Goal: Information Seeking & Learning: Find specific fact

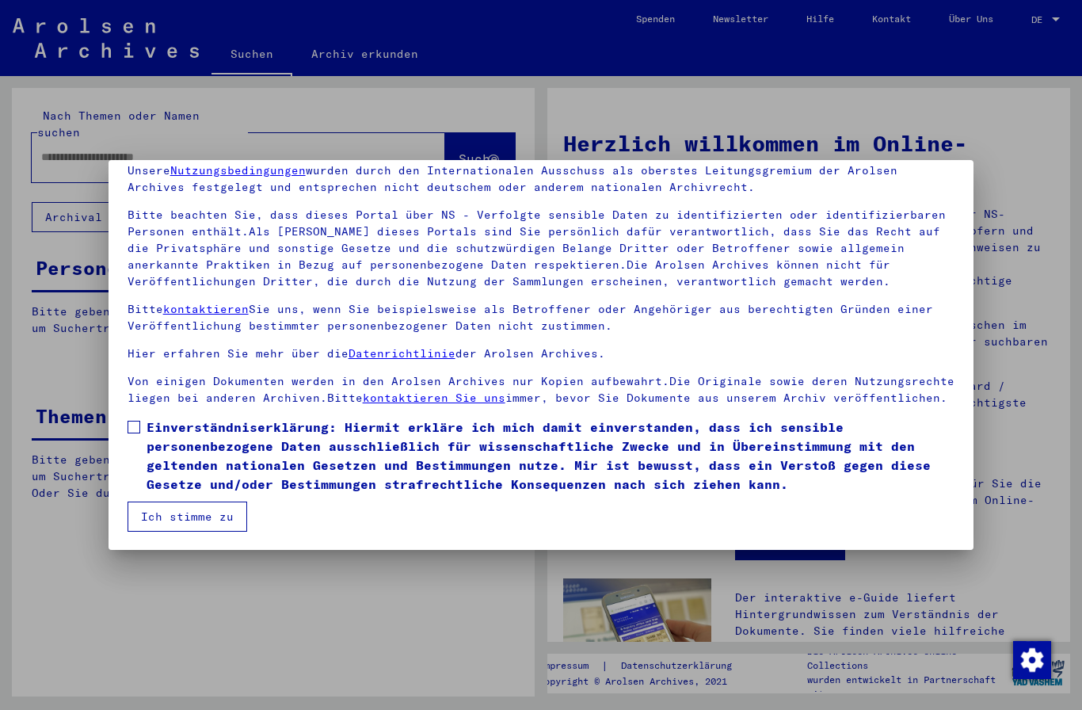
scroll to position [69, 0]
click at [139, 433] on label "Einverständniserklärung: Hiermit erkläre ich mich damit einverstanden, dass ich…" at bounding box center [542, 456] width 828 height 76
click at [212, 519] on button "Ich stimme zu" at bounding box center [188, 517] width 120 height 30
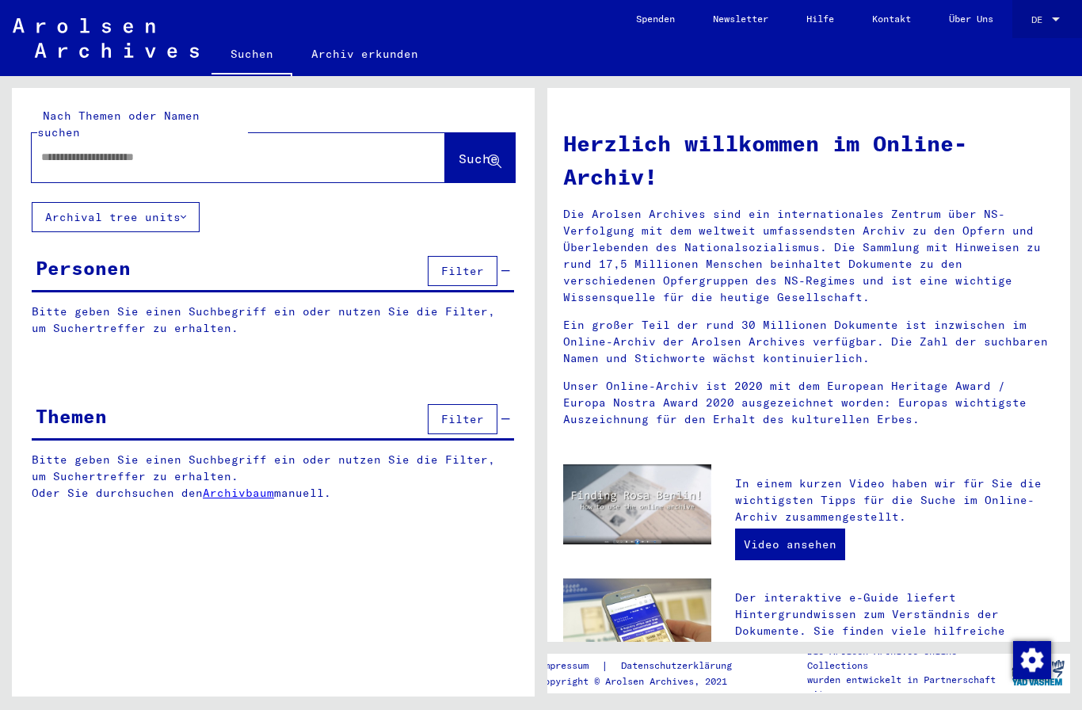
click at [1050, 17] on div at bounding box center [1056, 19] width 14 height 11
click at [1036, 32] on span "English" at bounding box center [1016, 28] width 39 height 12
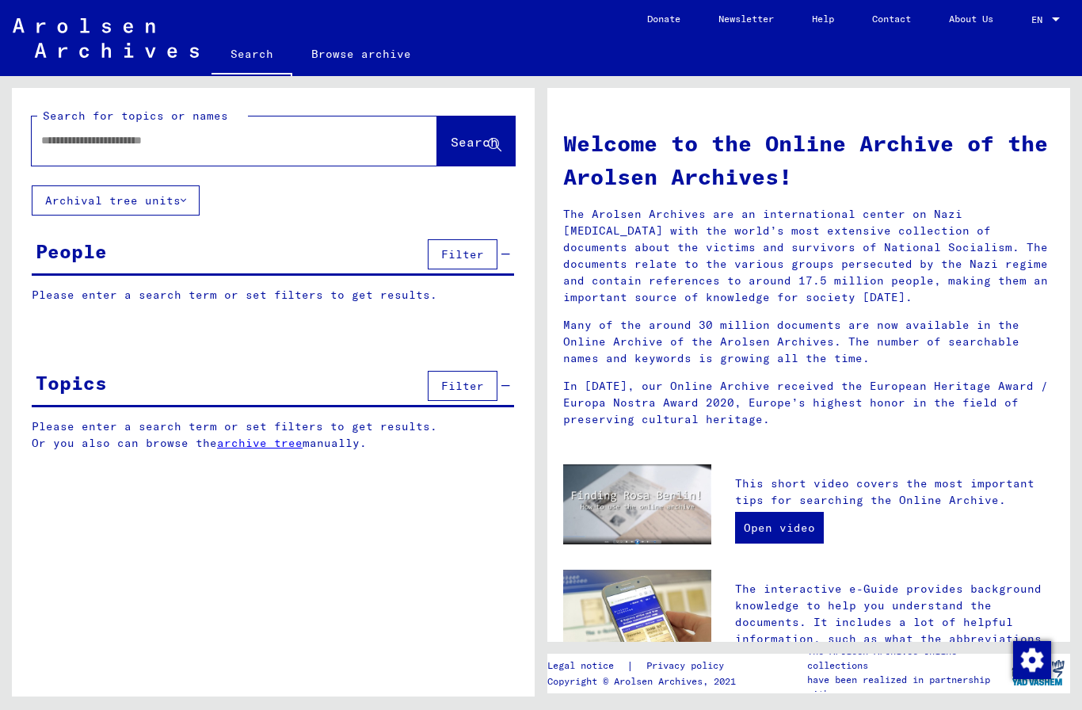
click at [172, 201] on button "Archival tree units" at bounding box center [116, 200] width 168 height 30
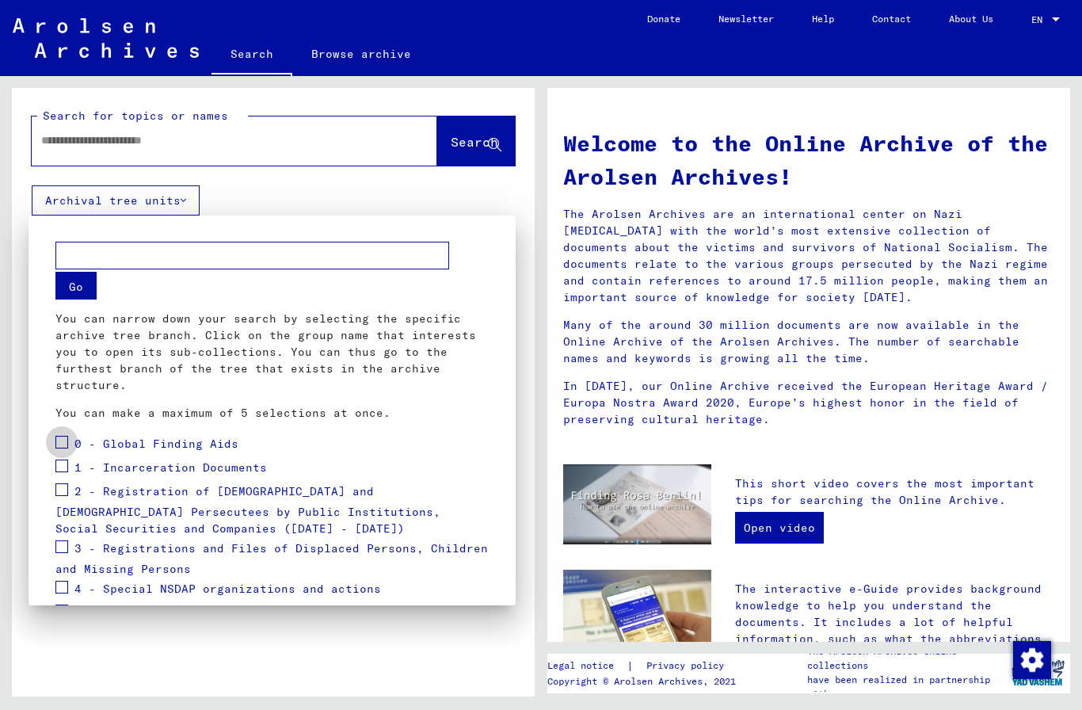
click at [63, 443] on span at bounding box center [61, 442] width 13 height 13
click at [67, 462] on span at bounding box center [61, 466] width 13 height 13
click at [76, 490] on span "2 - Registration of [DEMOGRAPHIC_DATA] and [DEMOGRAPHIC_DATA] Persecutees by Pu…" at bounding box center [247, 510] width 385 height 52
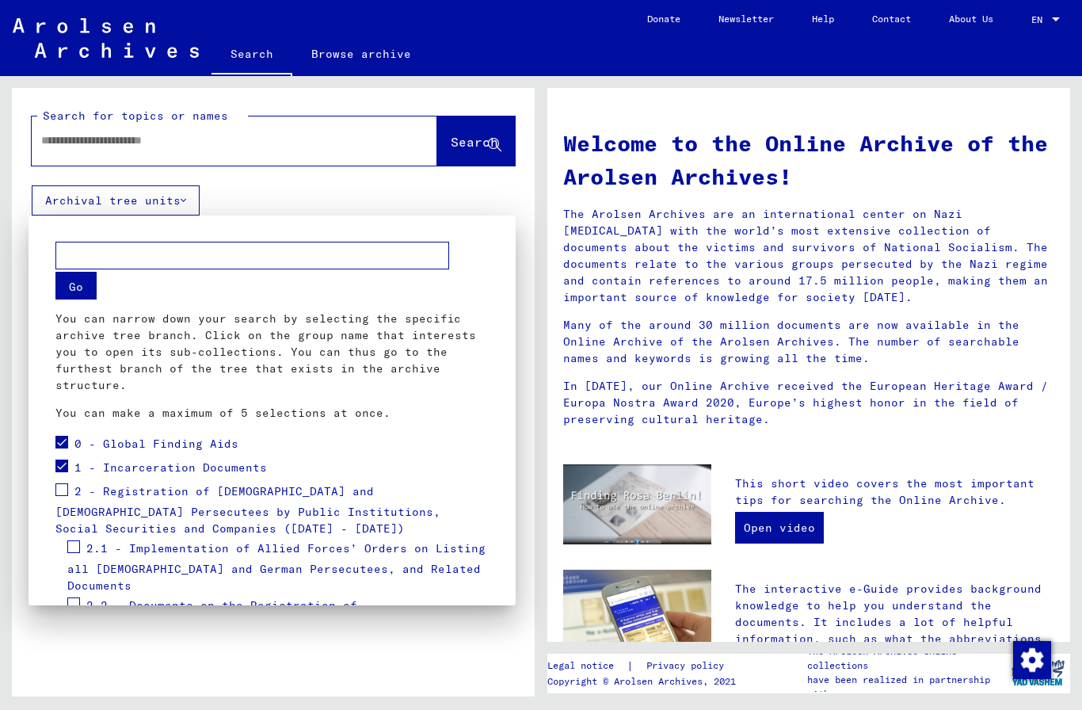
click at [66, 488] on span at bounding box center [61, 489] width 13 height 13
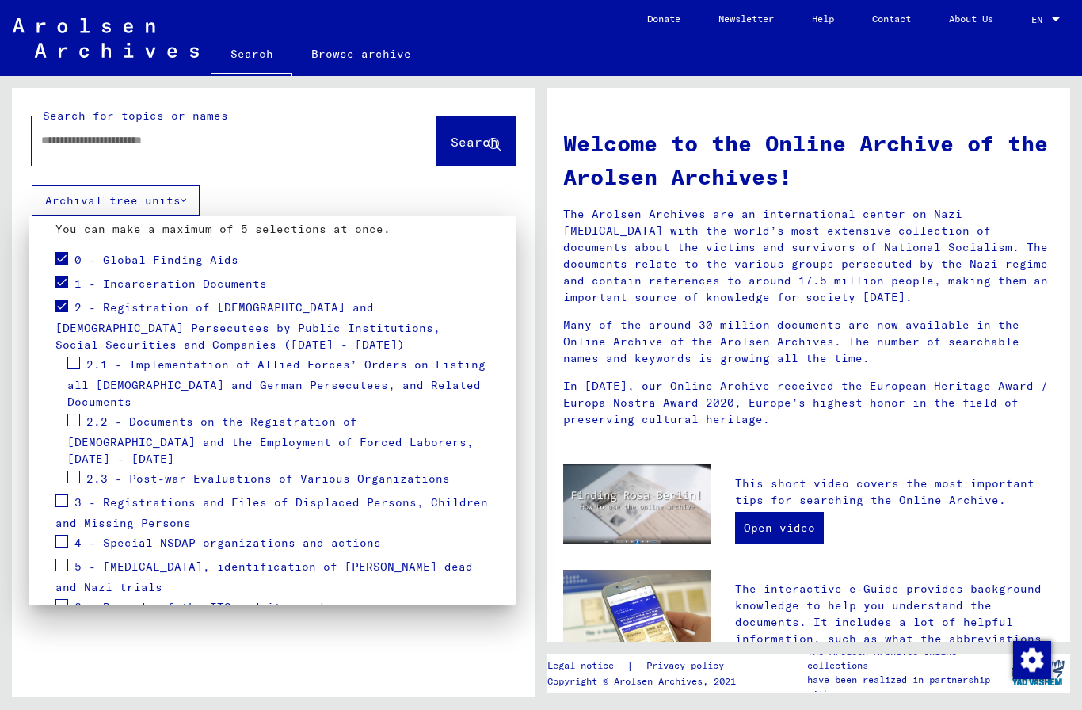
scroll to position [185, 0]
click at [60, 490] on label at bounding box center [61, 498] width 13 height 16
click at [67, 597] on span at bounding box center [61, 603] width 13 height 13
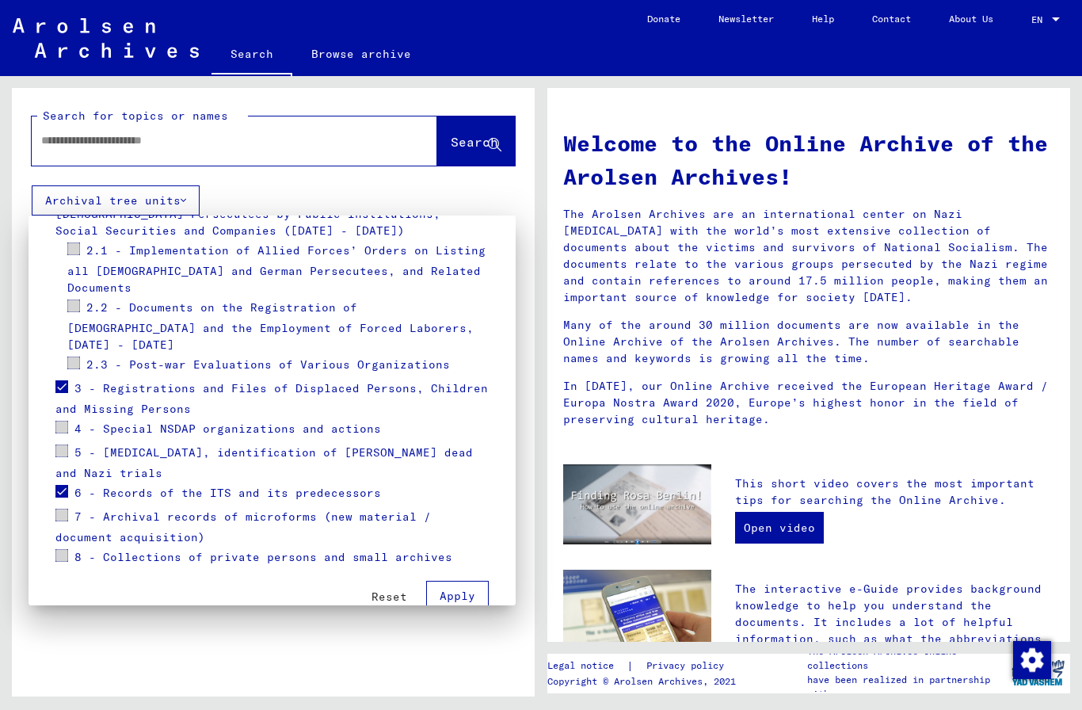
scroll to position [297, 0]
click at [446, 590] on span "Apply" at bounding box center [458, 597] width 36 height 14
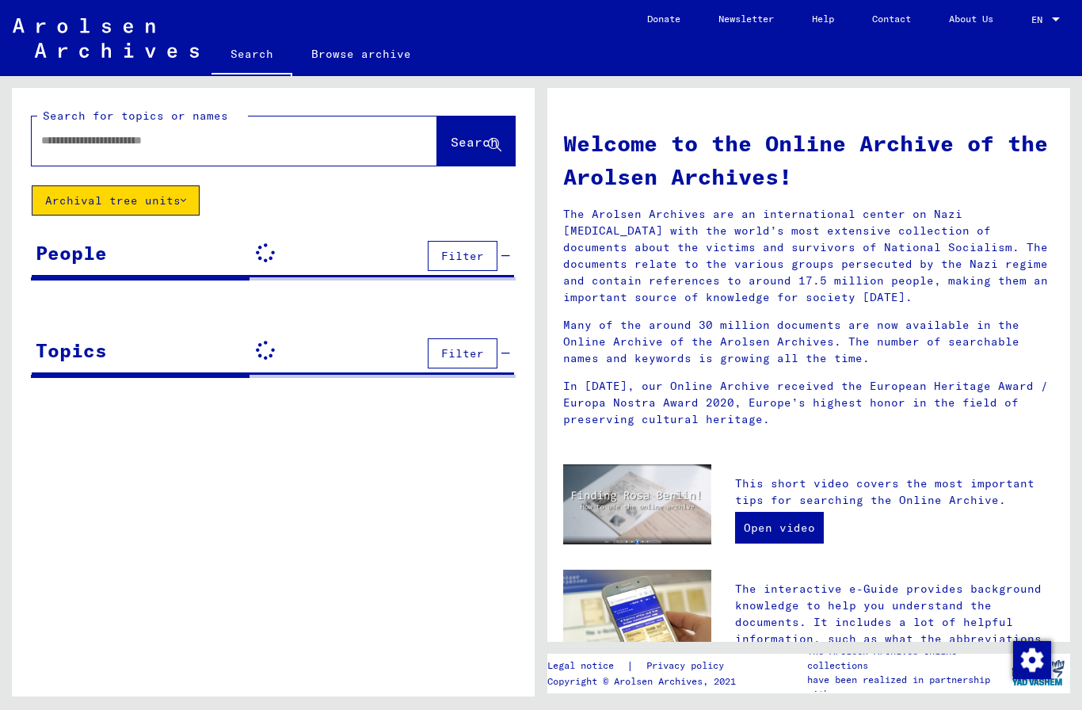
click at [284, 139] on input "text" at bounding box center [215, 140] width 349 height 17
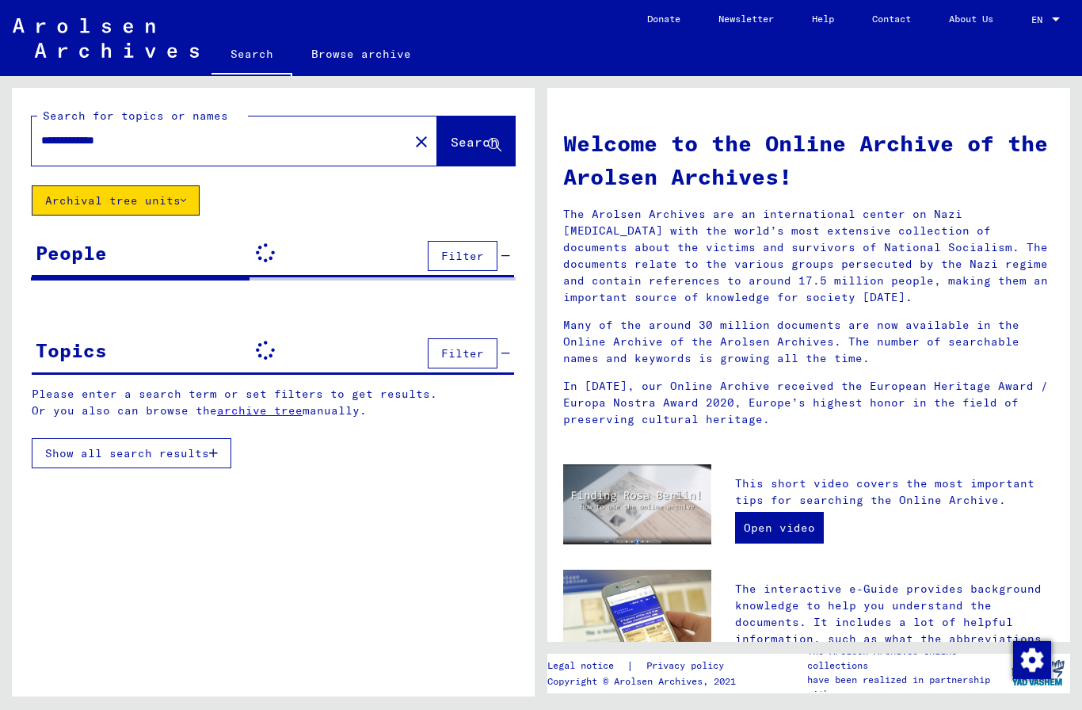
click at [485, 136] on span "Search" at bounding box center [475, 142] width 48 height 16
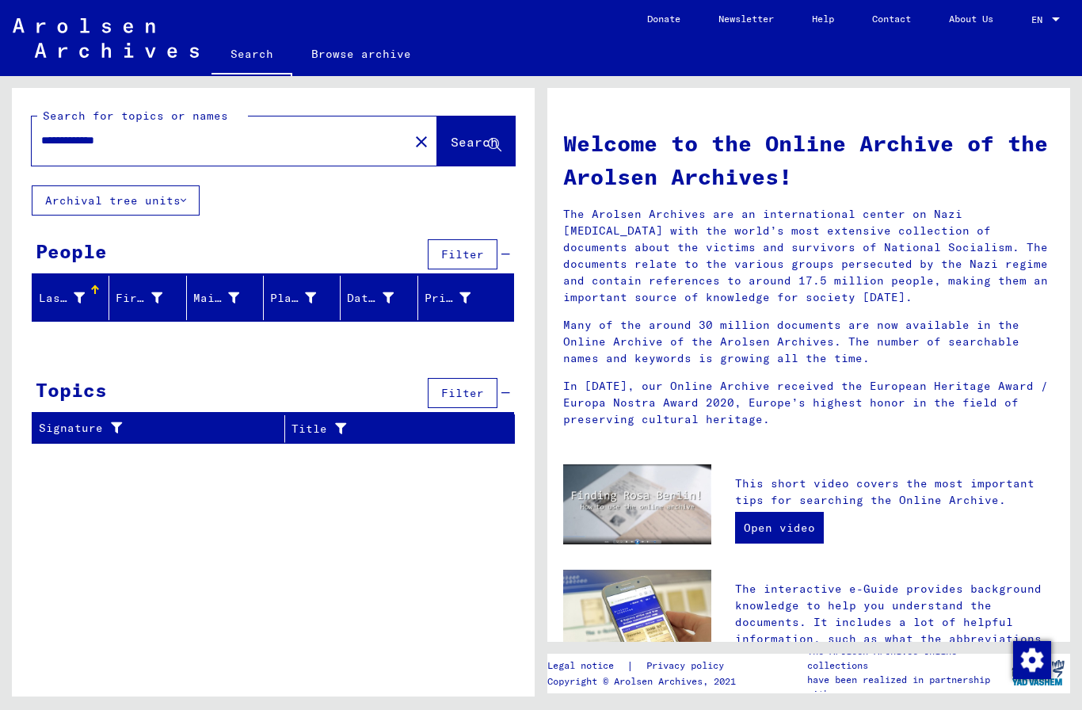
click at [258, 134] on input "**********" at bounding box center [215, 140] width 349 height 17
type input "**********"
click at [488, 151] on icon at bounding box center [494, 145] width 13 height 13
click at [81, 300] on icon at bounding box center [79, 297] width 11 height 11
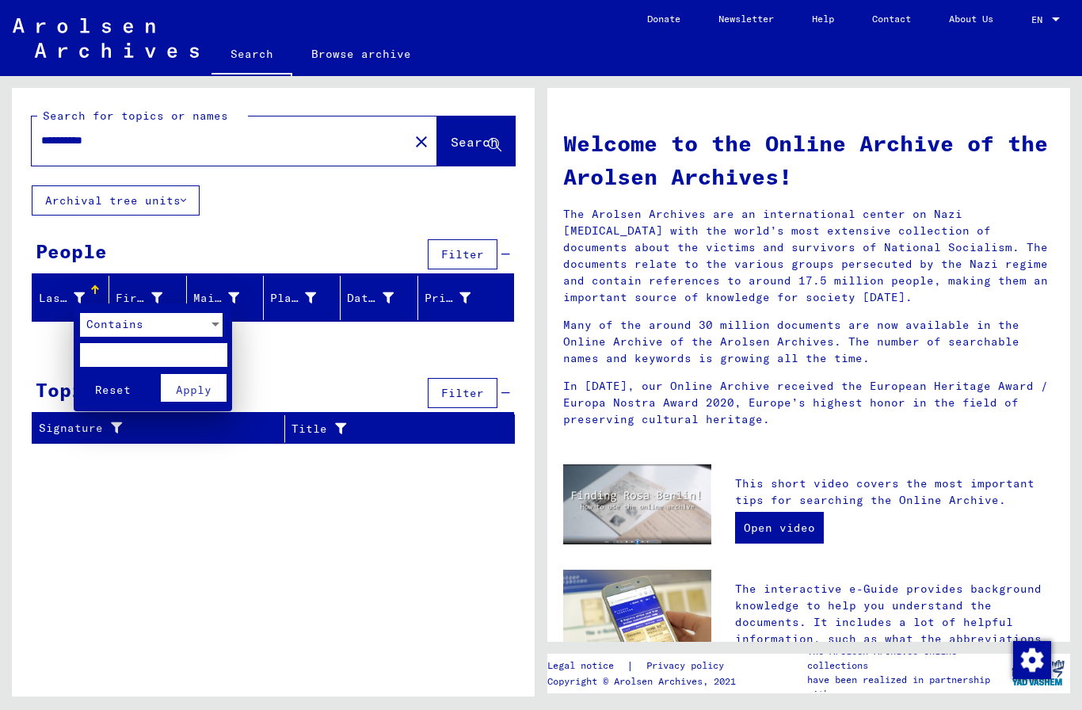
click at [44, 348] on div at bounding box center [541, 355] width 1082 height 710
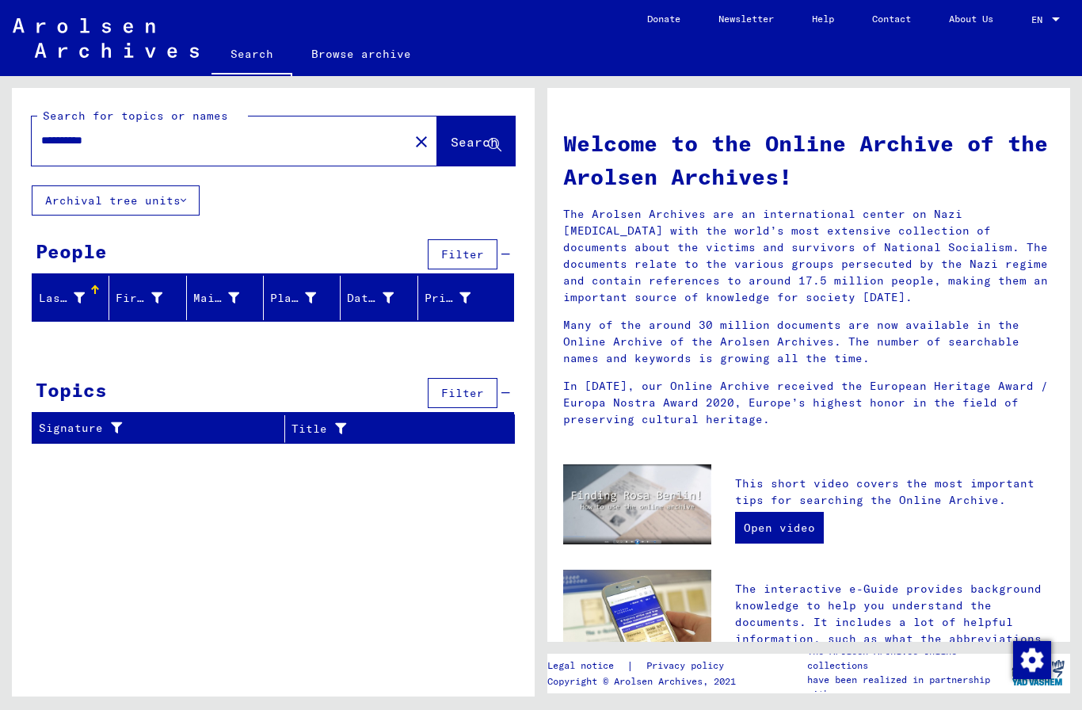
click at [71, 211] on button "Archival tree units" at bounding box center [116, 200] width 168 height 30
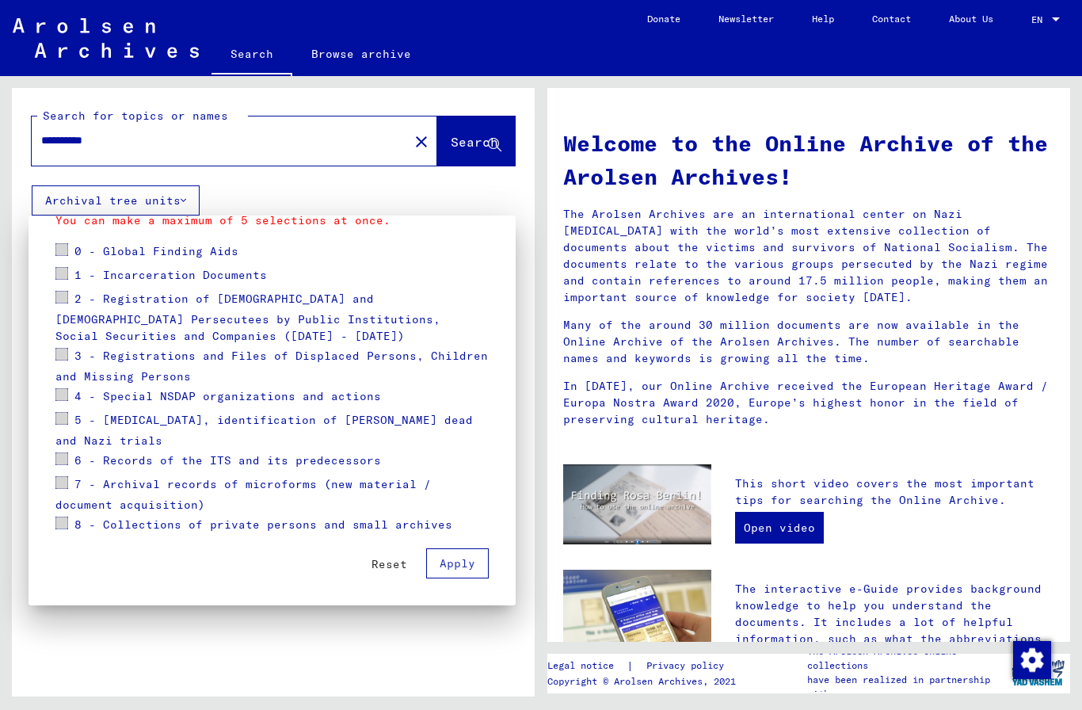
scroll to position [193, 0]
click at [456, 550] on button "Apply" at bounding box center [457, 563] width 63 height 30
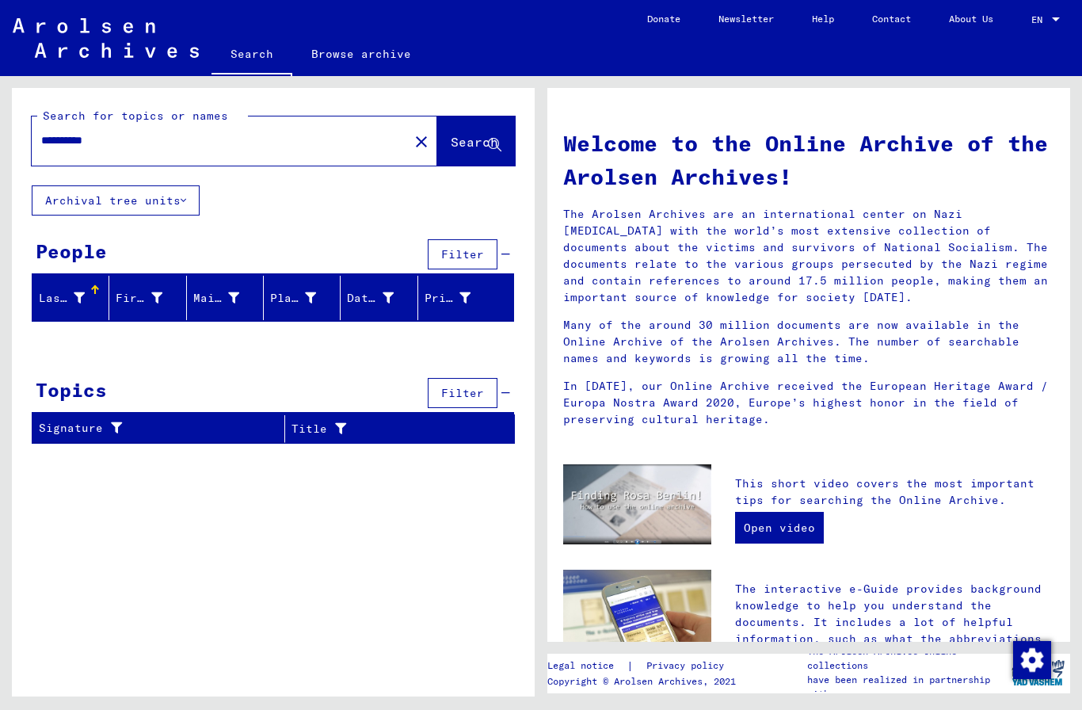
click at [467, 131] on button "Search" at bounding box center [476, 140] width 78 height 49
click at [475, 150] on span "Search" at bounding box center [475, 142] width 48 height 16
click at [316, 141] on input "**********" at bounding box center [215, 140] width 349 height 17
click at [492, 134] on span "Search" at bounding box center [475, 142] width 48 height 16
click at [483, 142] on span "Search" at bounding box center [475, 142] width 48 height 16
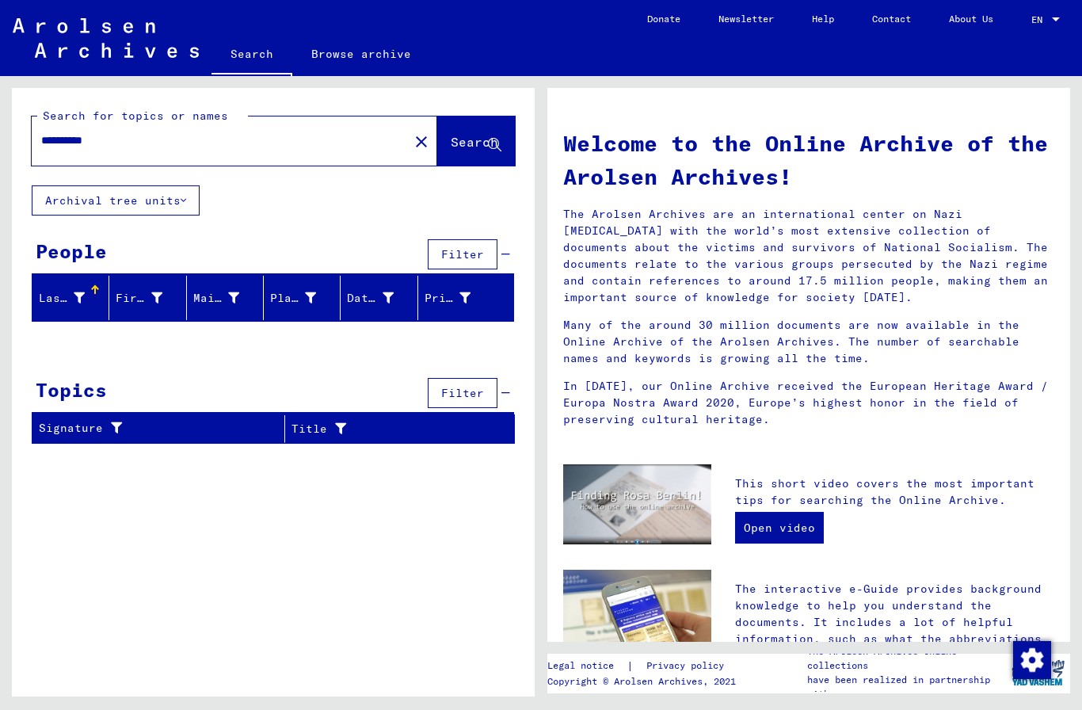
click at [480, 147] on span "Search" at bounding box center [475, 142] width 48 height 16
click at [184, 200] on icon at bounding box center [184, 200] width 6 height 11
